Goal: Information Seeking & Learning: Learn about a topic

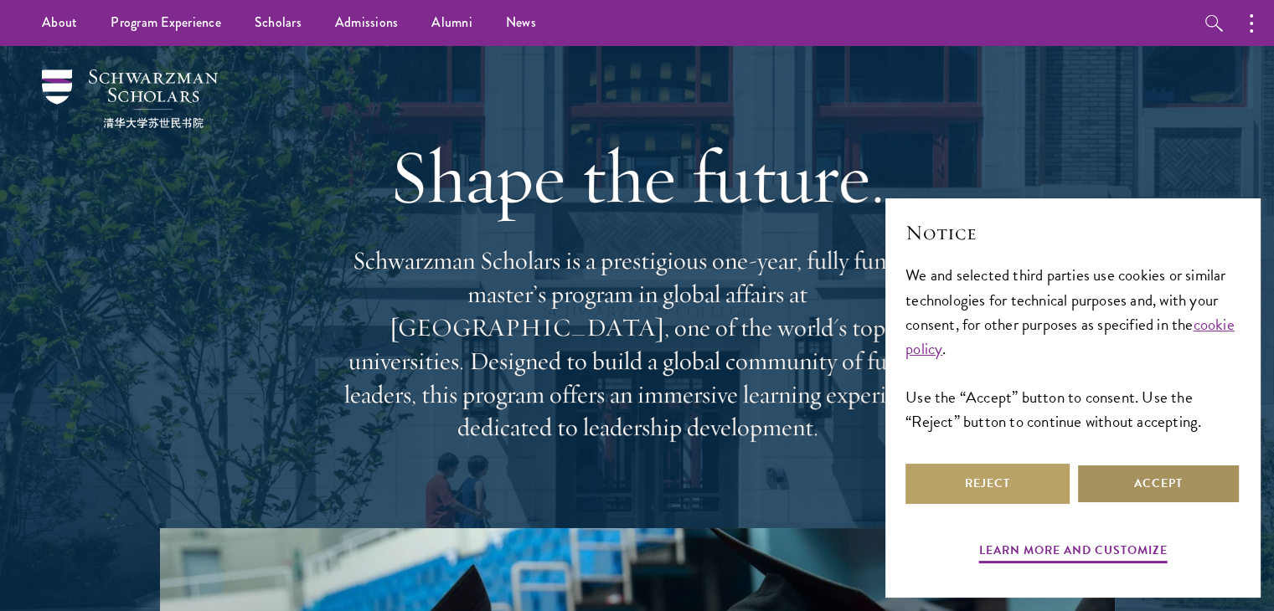
click at [1131, 474] on button "Accept" at bounding box center [1158, 484] width 164 height 40
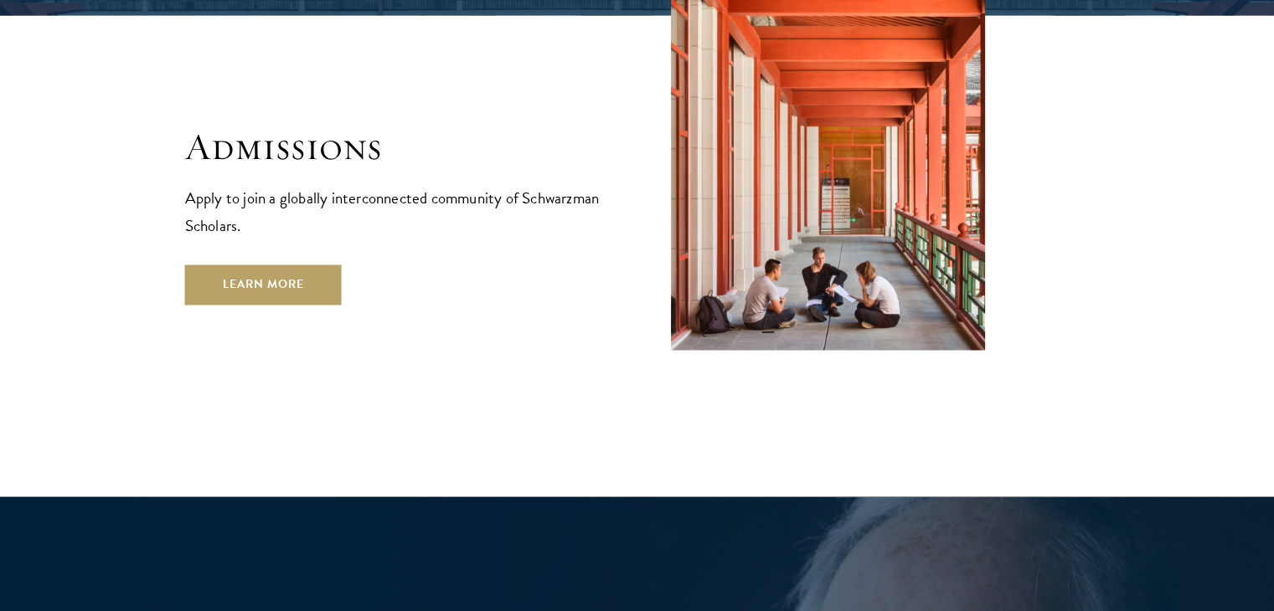
scroll to position [2806, 0]
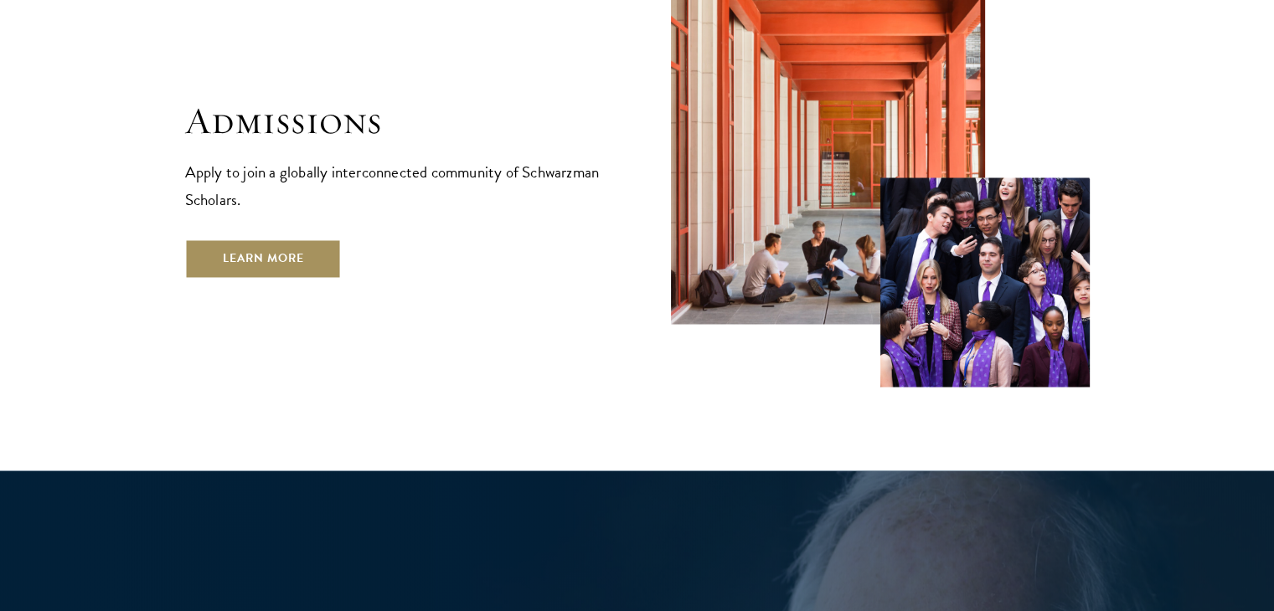
click at [299, 239] on link "Learn More" at bounding box center [263, 259] width 157 height 40
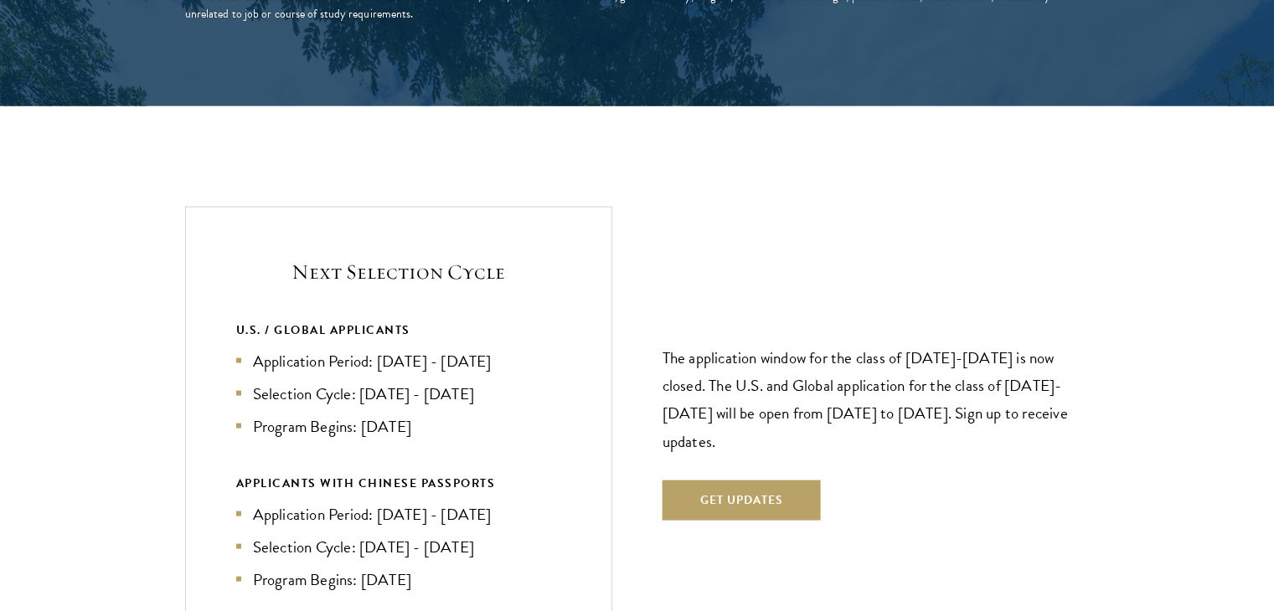
scroll to position [3407, 0]
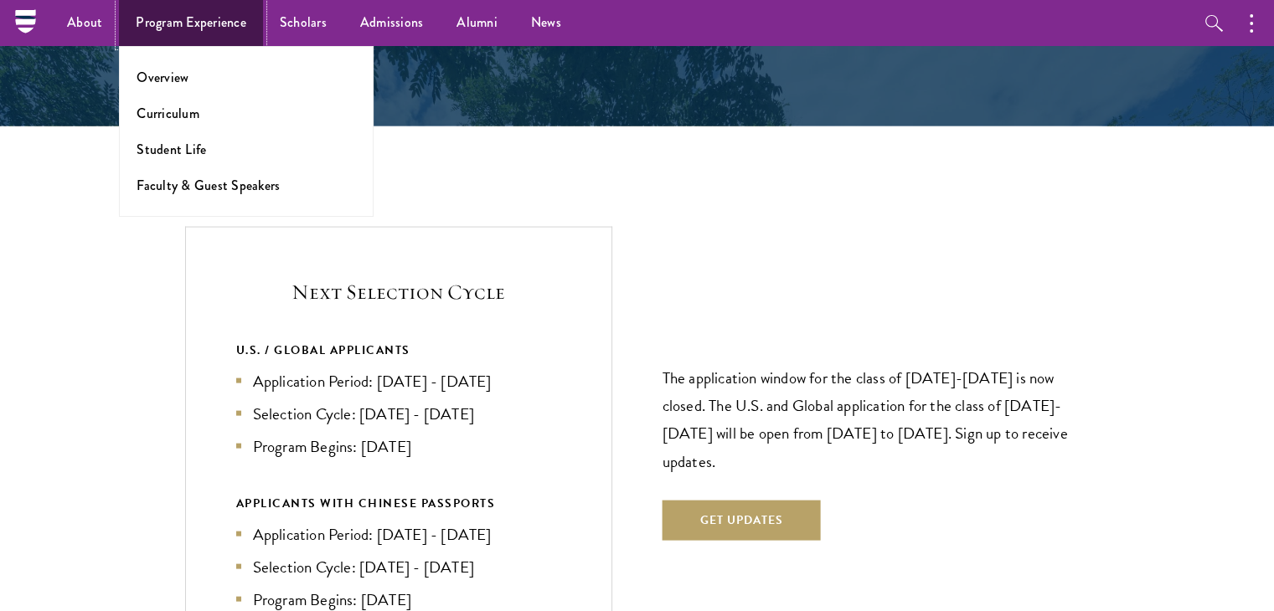
click at [193, 28] on link "Program Experience" at bounding box center [191, 23] width 144 height 46
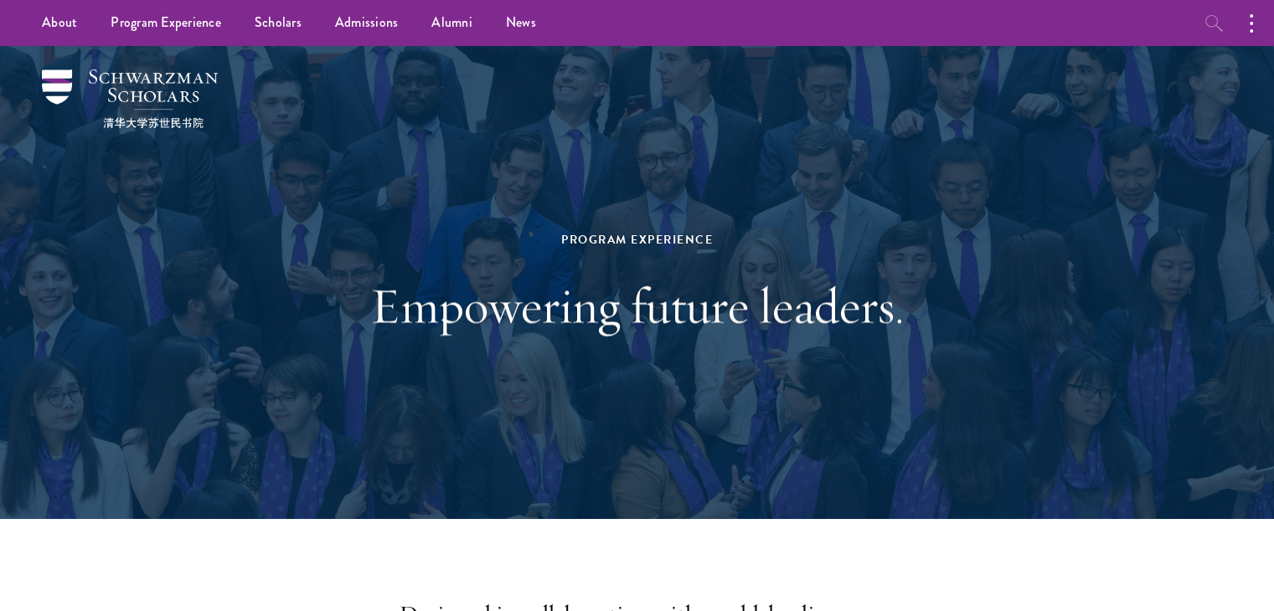
drag, startPoint x: 1280, startPoint y: 29, endPoint x: 1230, endPoint y: 27, distance: 50.3
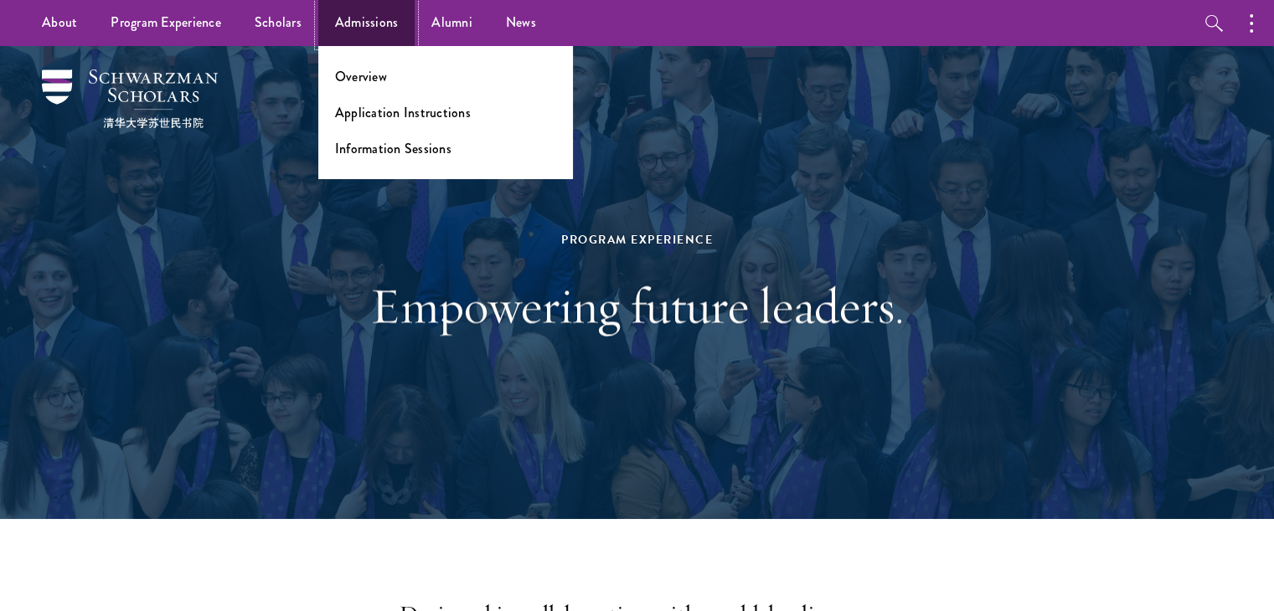
click at [346, 27] on link "Admissions" at bounding box center [366, 23] width 97 height 46
